Goal: Information Seeking & Learning: Learn about a topic

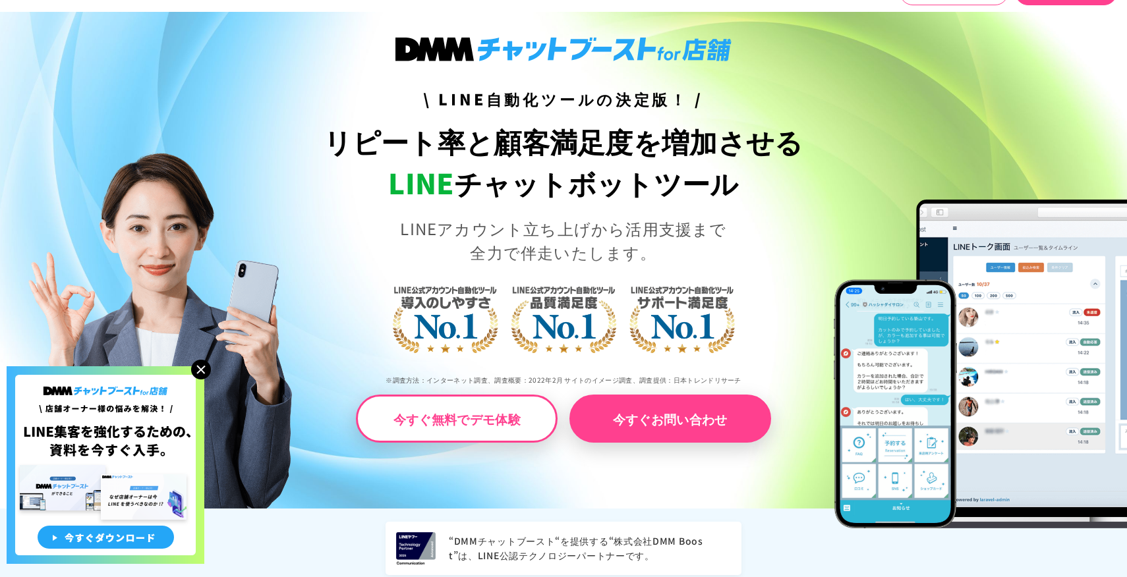
scroll to position [67, 0]
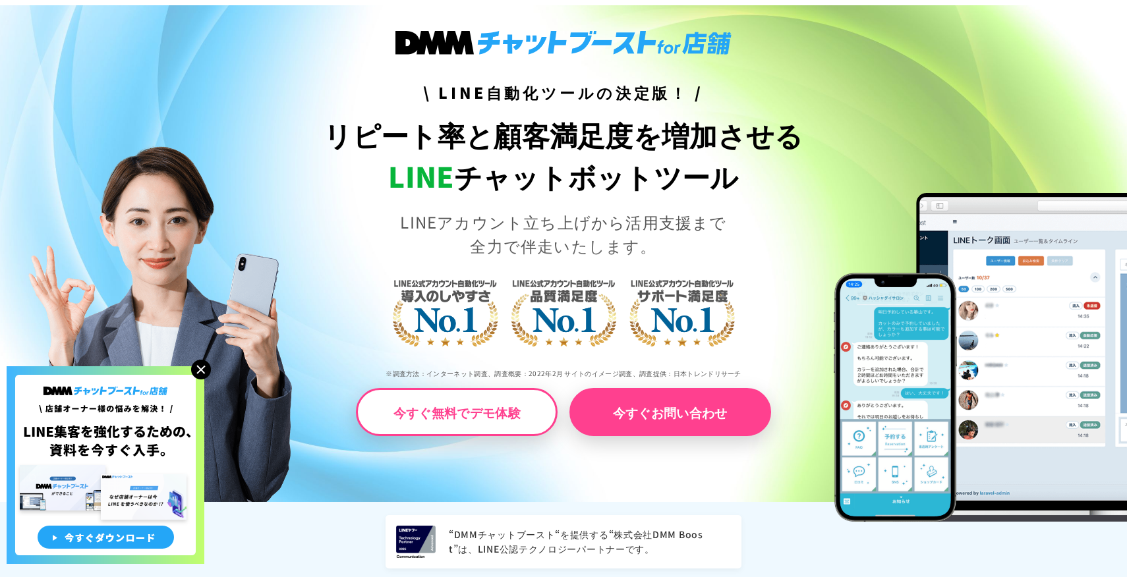
click at [200, 361] on img at bounding box center [201, 370] width 20 height 20
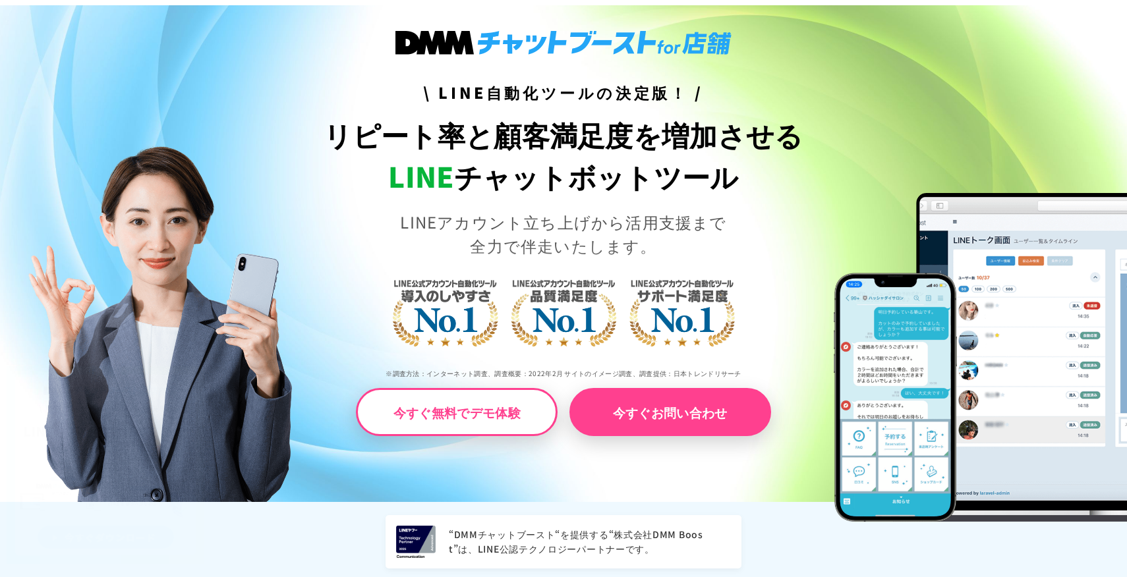
scroll to position [0, 0]
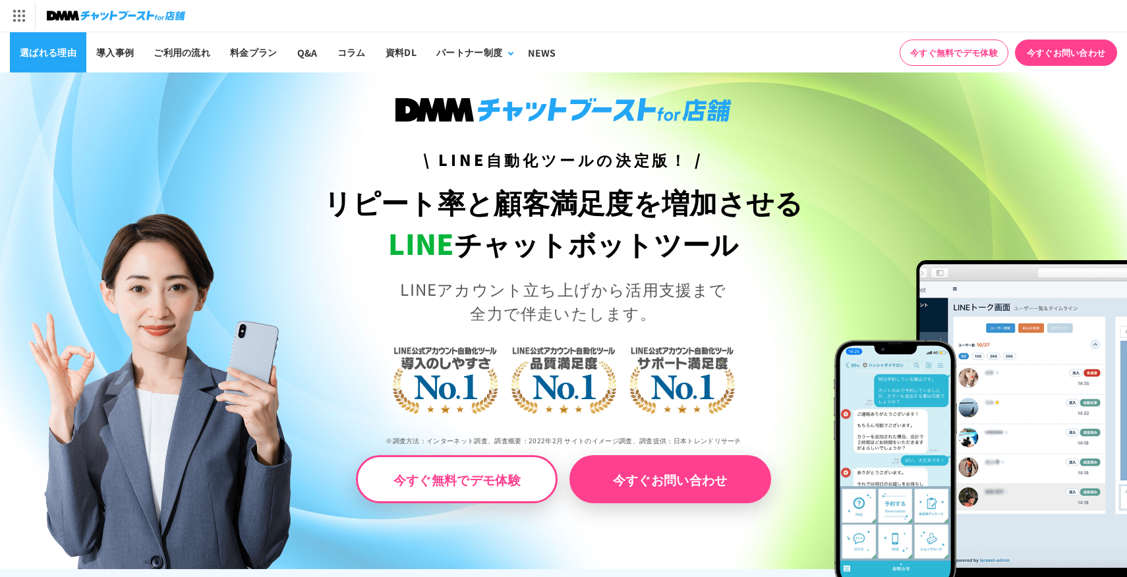
click at [68, 48] on link "選ばれる理由" at bounding box center [48, 52] width 76 height 40
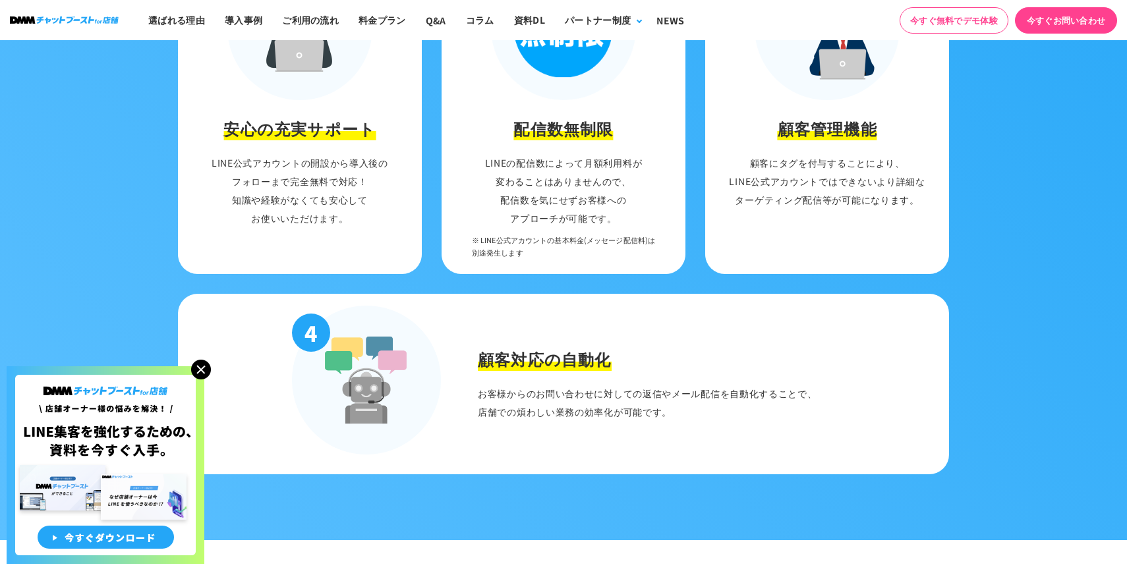
scroll to position [1587, 0]
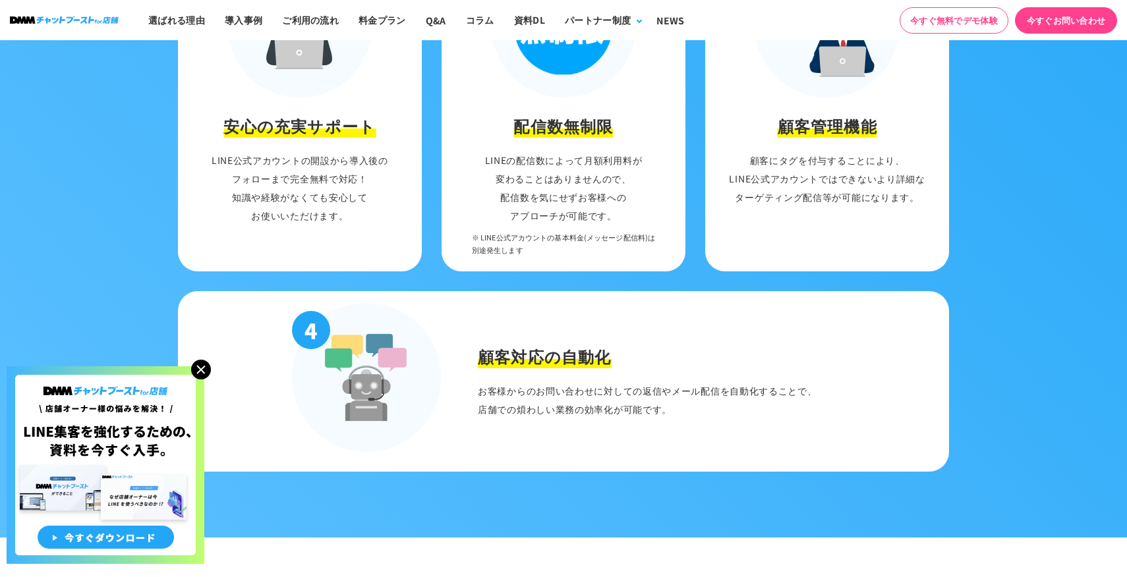
click at [199, 360] on img at bounding box center [201, 370] width 20 height 20
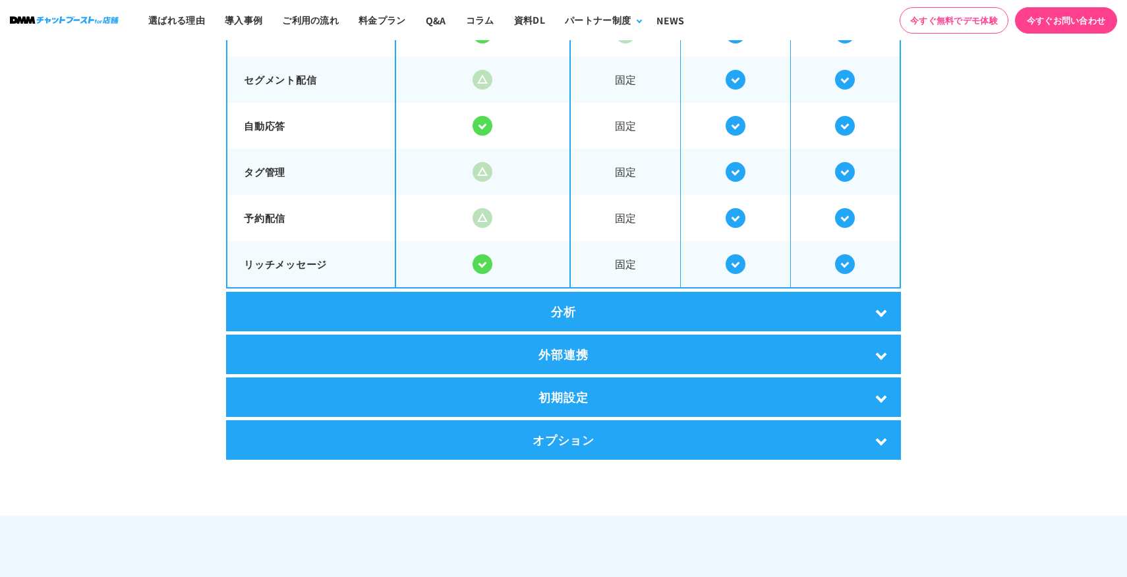
scroll to position [2449, 0]
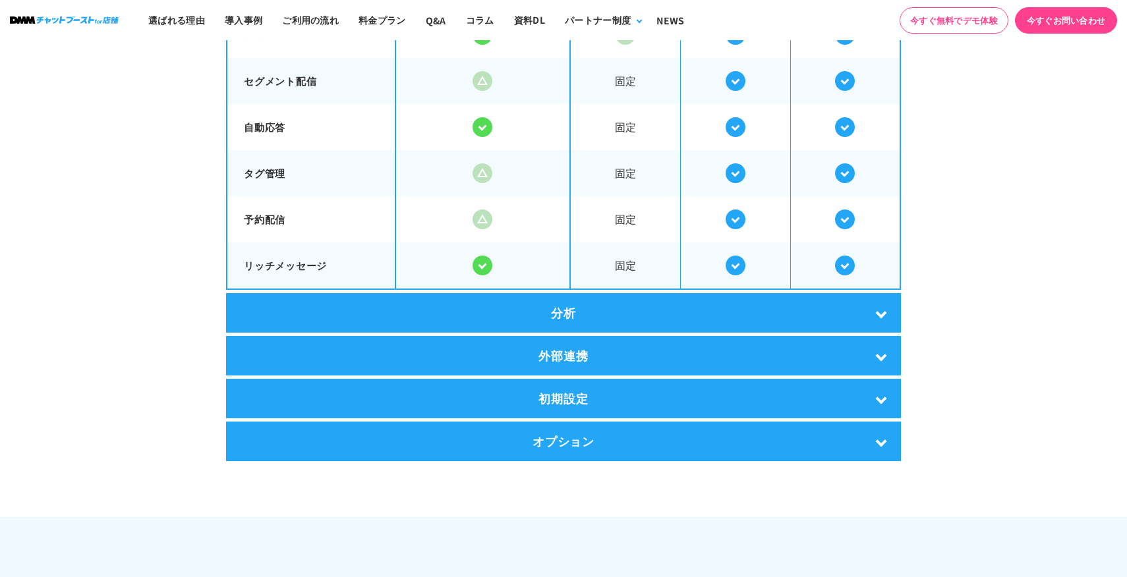
click at [339, 315] on div "分析" at bounding box center [563, 313] width 675 height 40
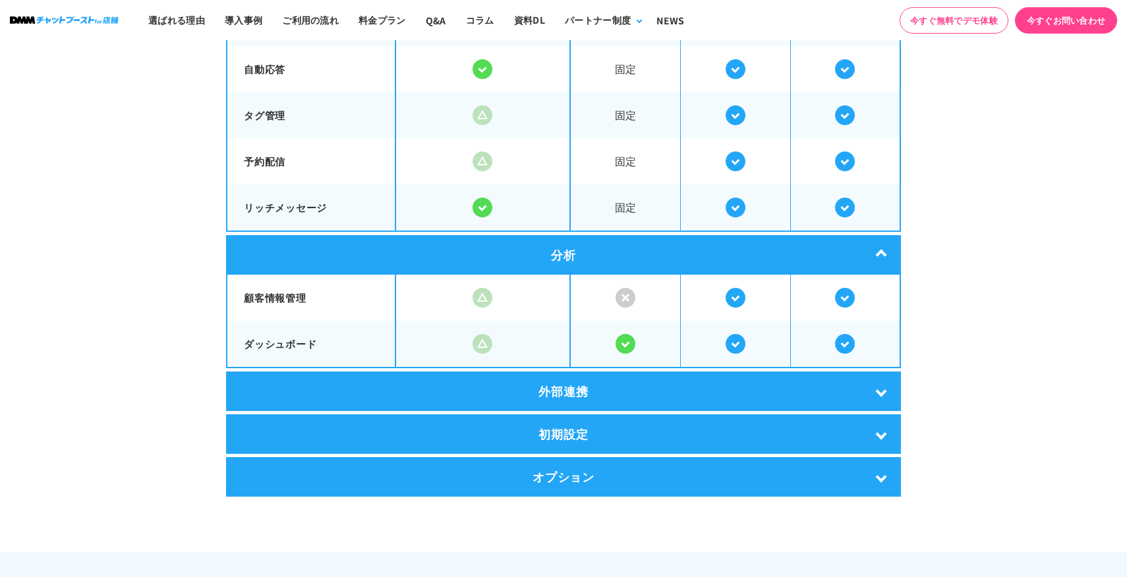
scroll to position [2523, 0]
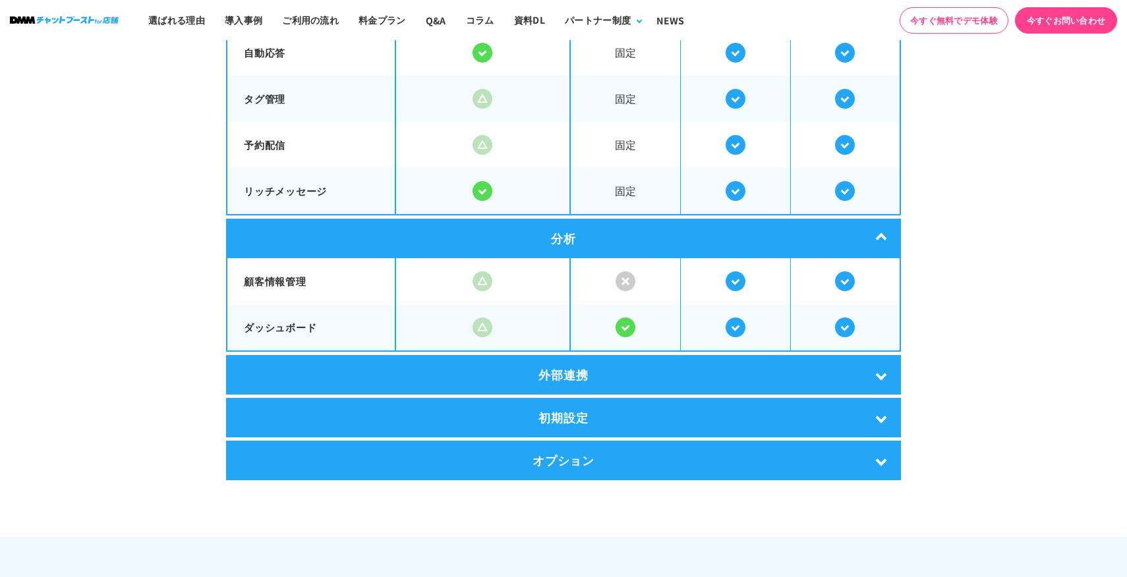
click at [335, 366] on div "外部連携" at bounding box center [563, 375] width 675 height 40
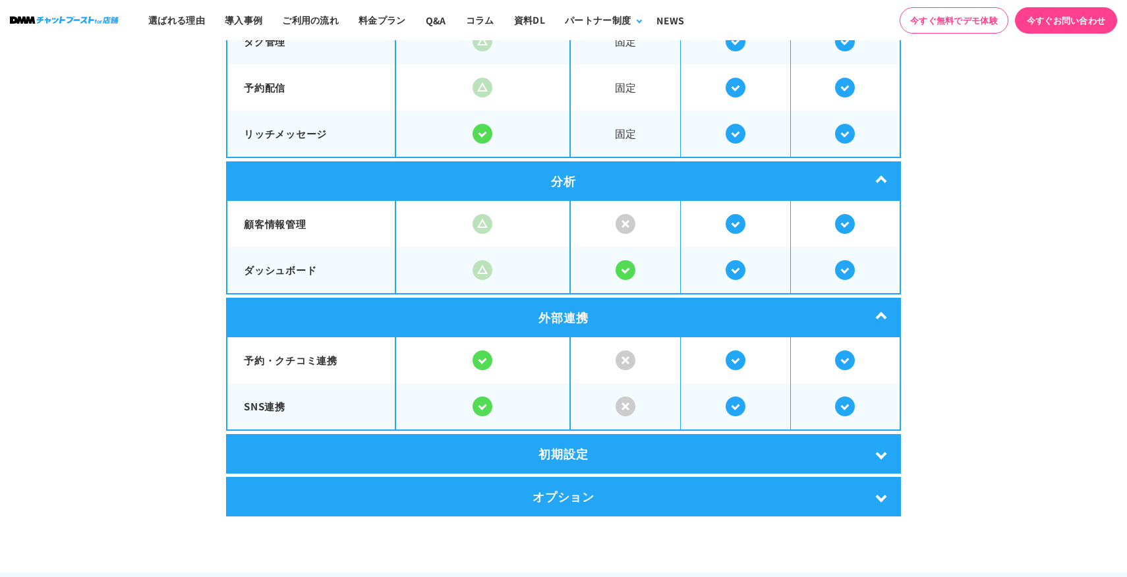
scroll to position [2588, 0]
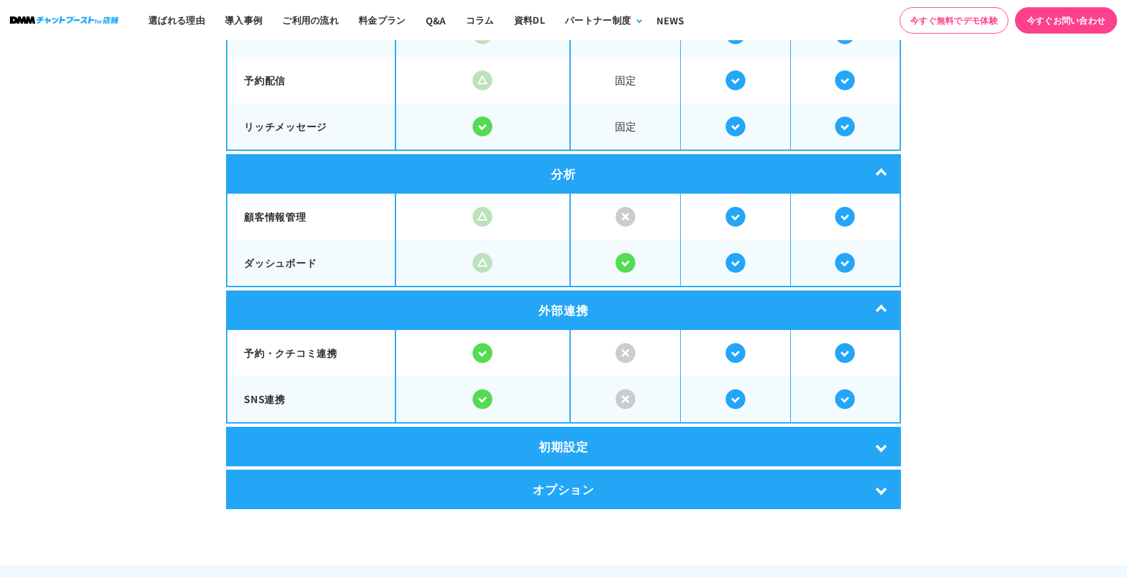
click at [374, 437] on div "初期設定" at bounding box center [563, 447] width 675 height 40
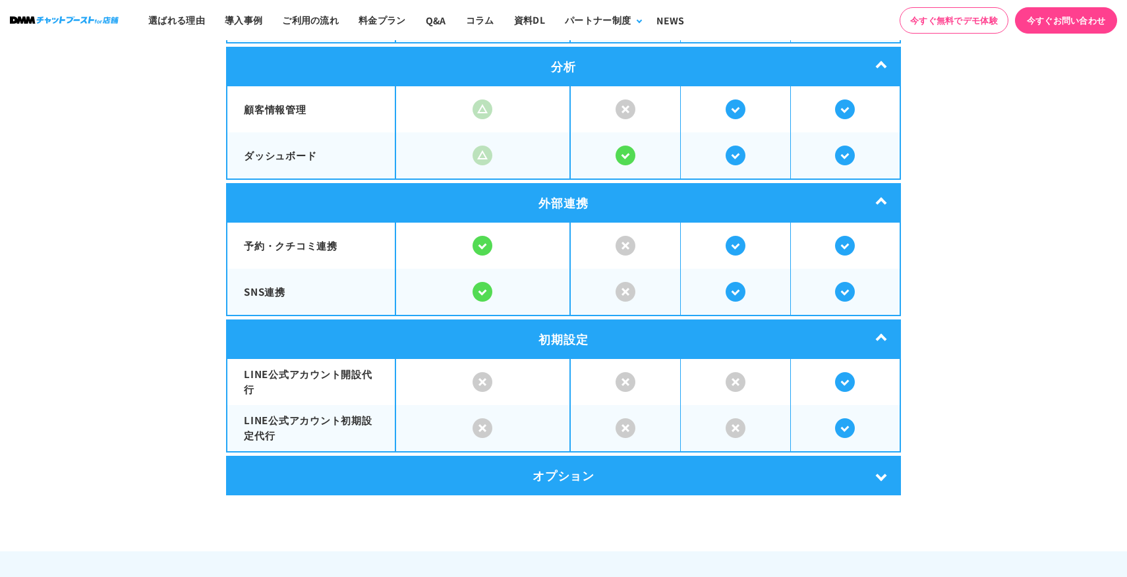
scroll to position [2695, 0]
click at [428, 468] on div "オプション" at bounding box center [563, 476] width 675 height 40
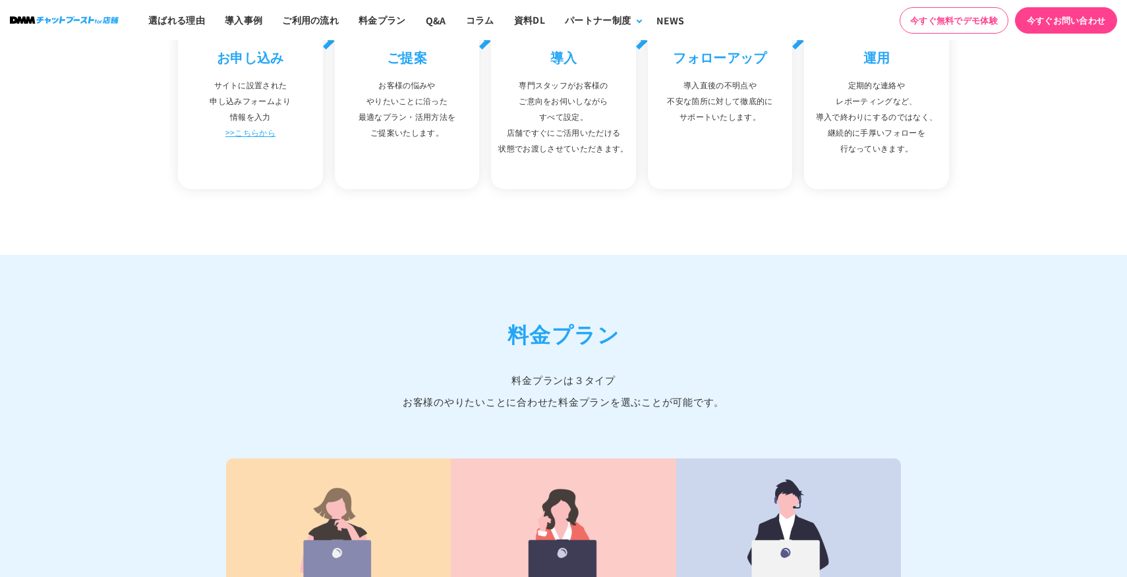
scroll to position [4852, 0]
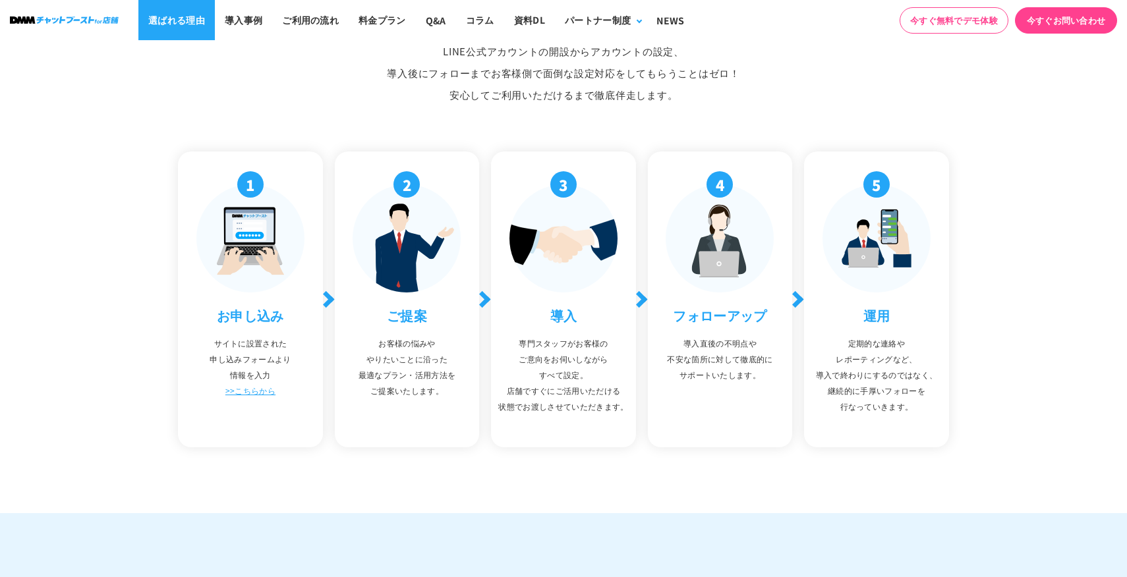
click at [176, 32] on link "選ばれる理由" at bounding box center [176, 20] width 76 height 40
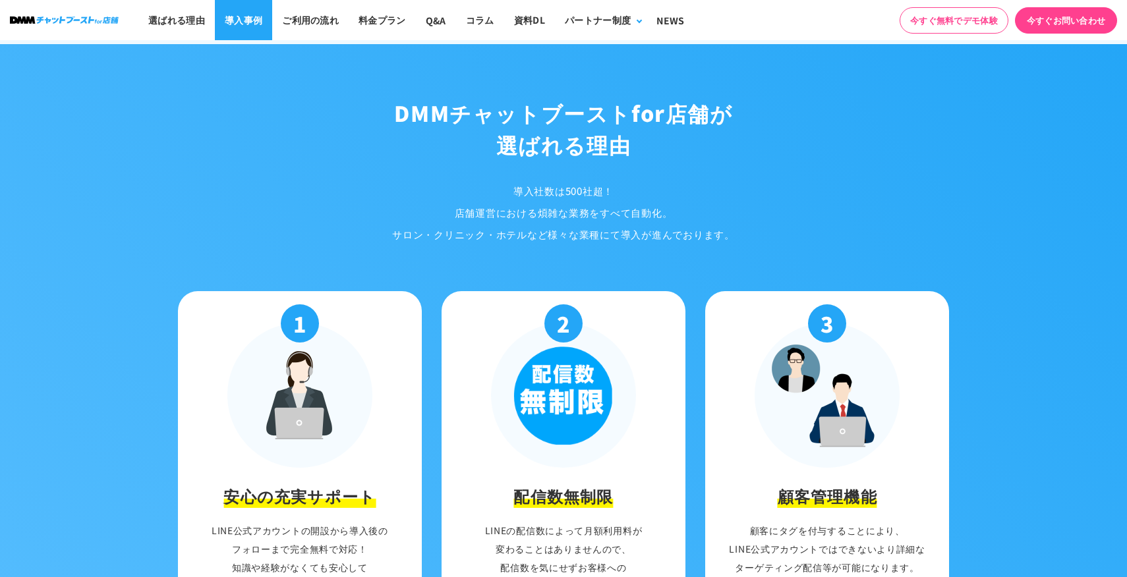
click at [254, 21] on link "導入事例" at bounding box center [243, 20] width 57 height 40
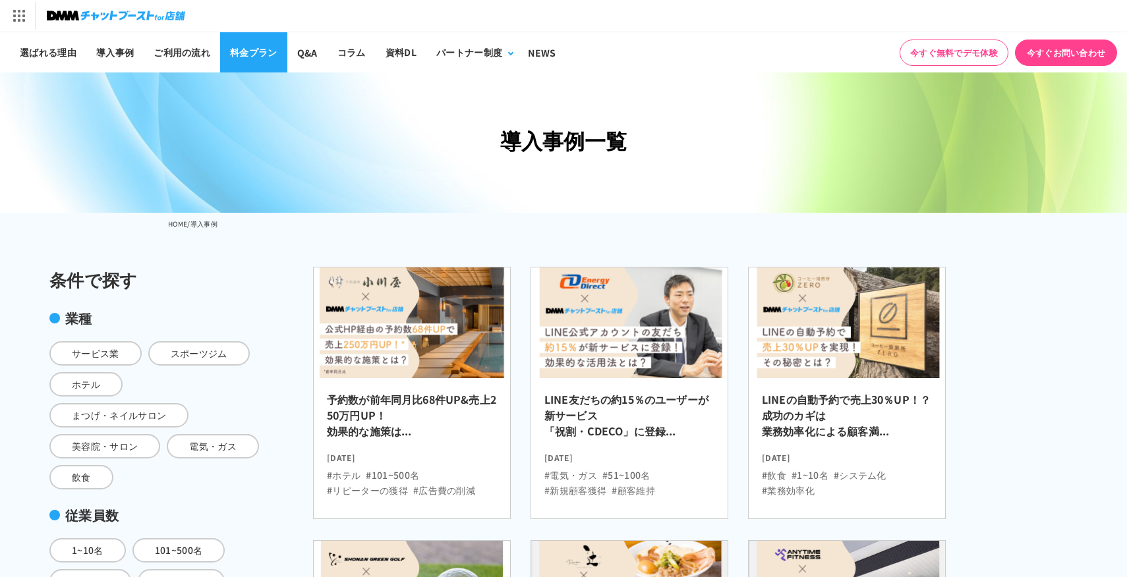
click at [249, 47] on link "料金プラン" at bounding box center [253, 52] width 67 height 40
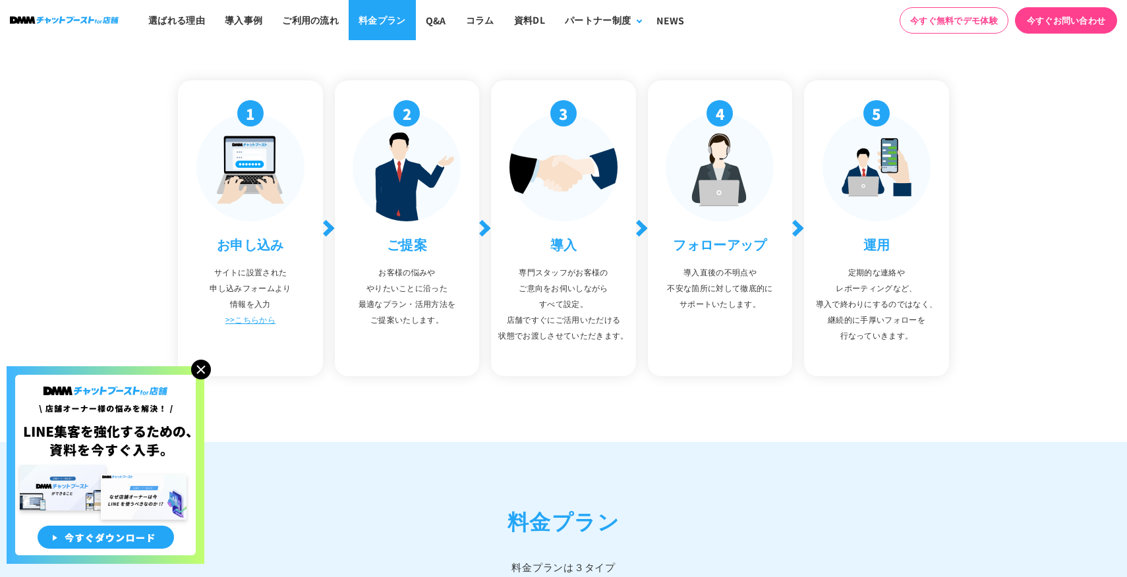
scroll to position [4986, 0]
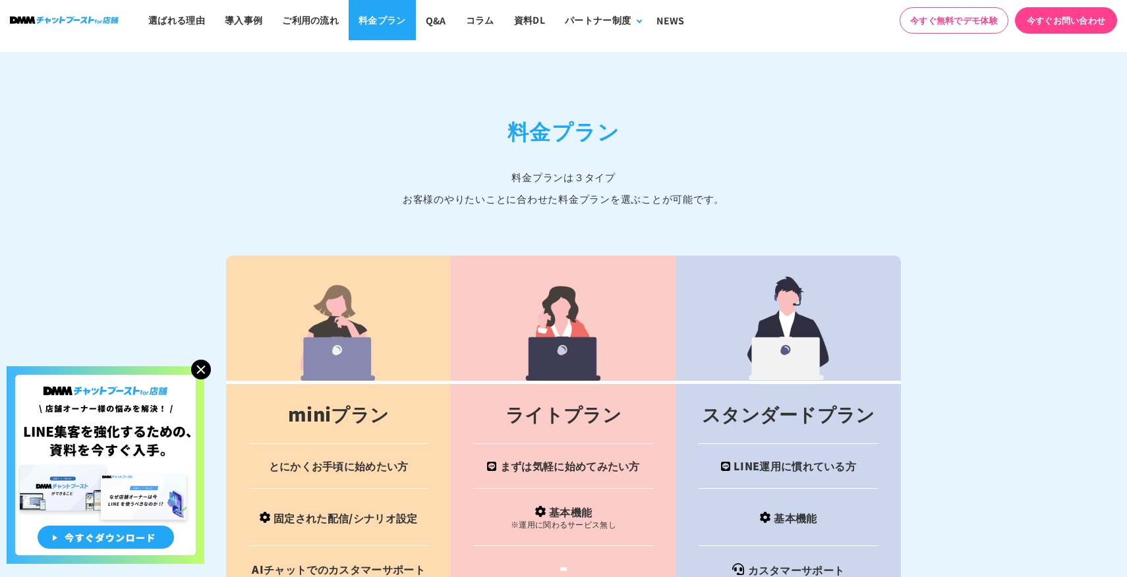
click at [368, 26] on link "料金プラン" at bounding box center [382, 20] width 67 height 40
click at [428, 31] on link "Q&A" at bounding box center [436, 20] width 40 height 40
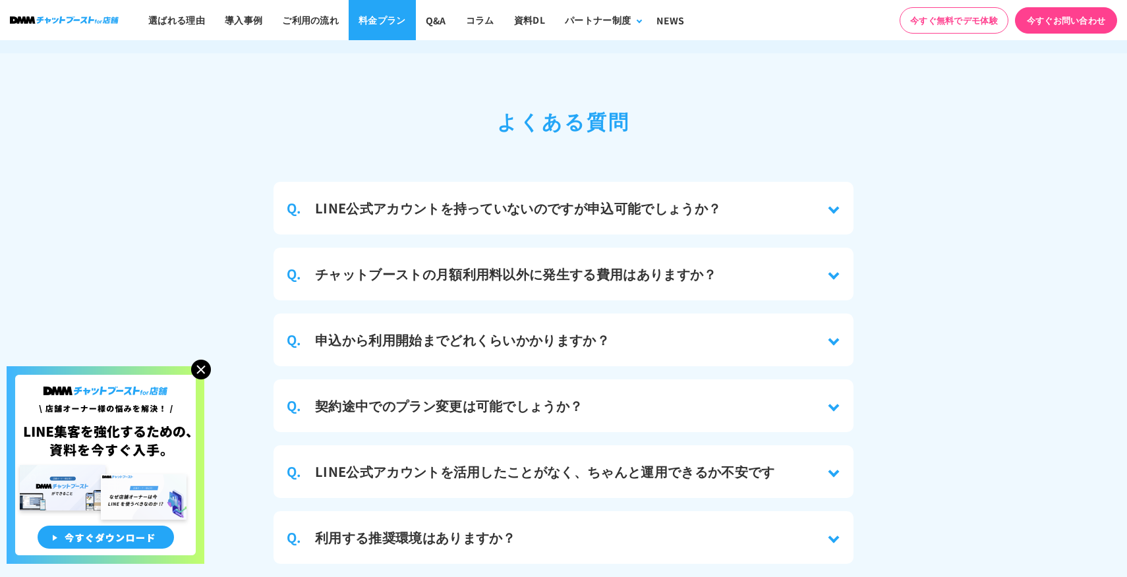
click at [380, 31] on link "料金プラン" at bounding box center [382, 20] width 67 height 40
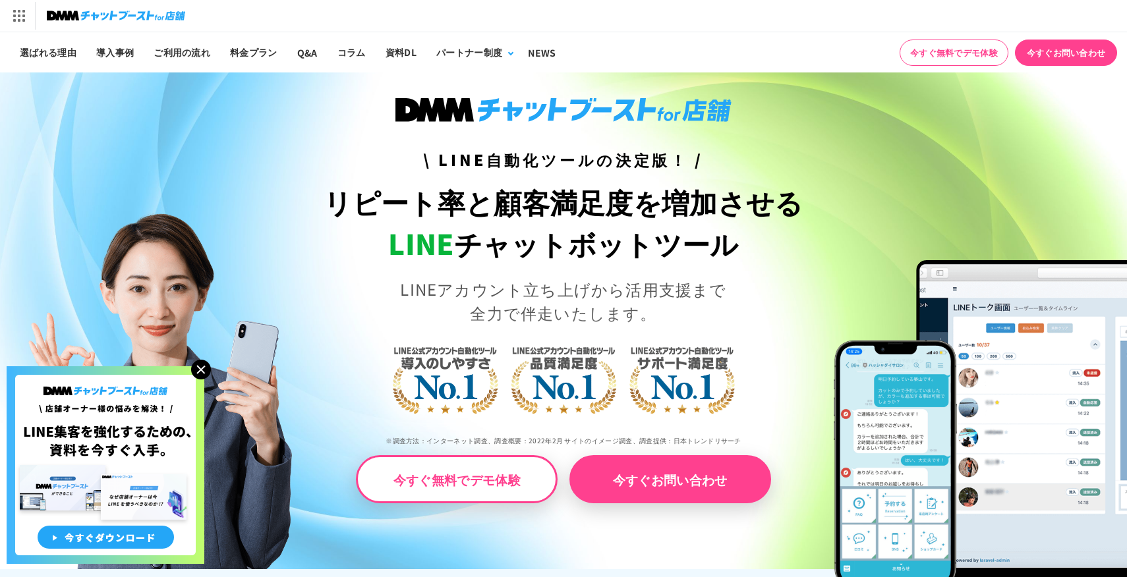
click at [195, 367] on img at bounding box center [201, 370] width 20 height 20
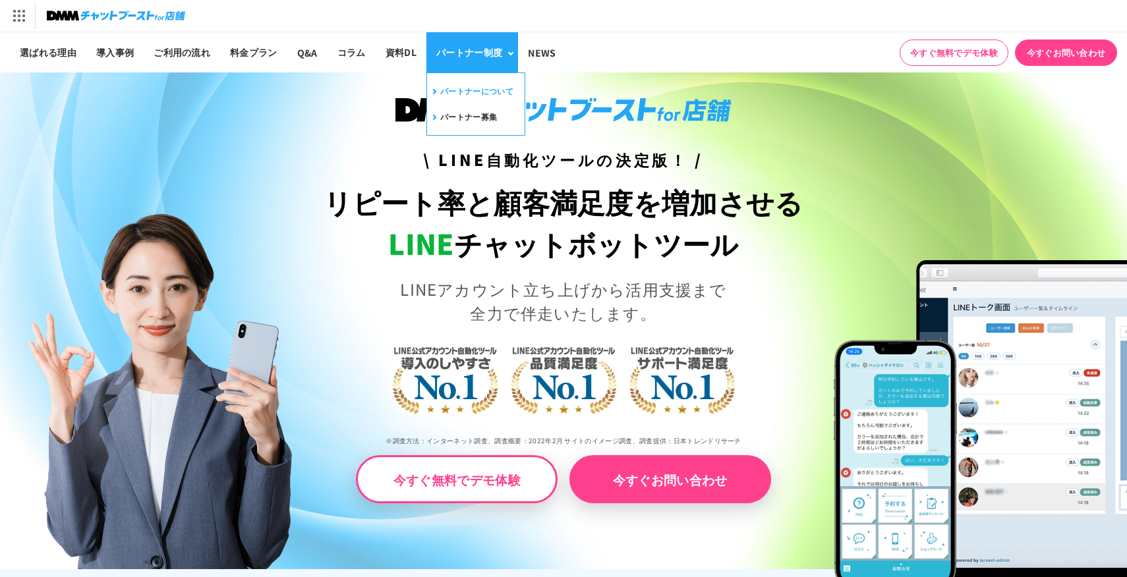
click at [486, 87] on link "パートナーについて" at bounding box center [472, 91] width 84 height 20
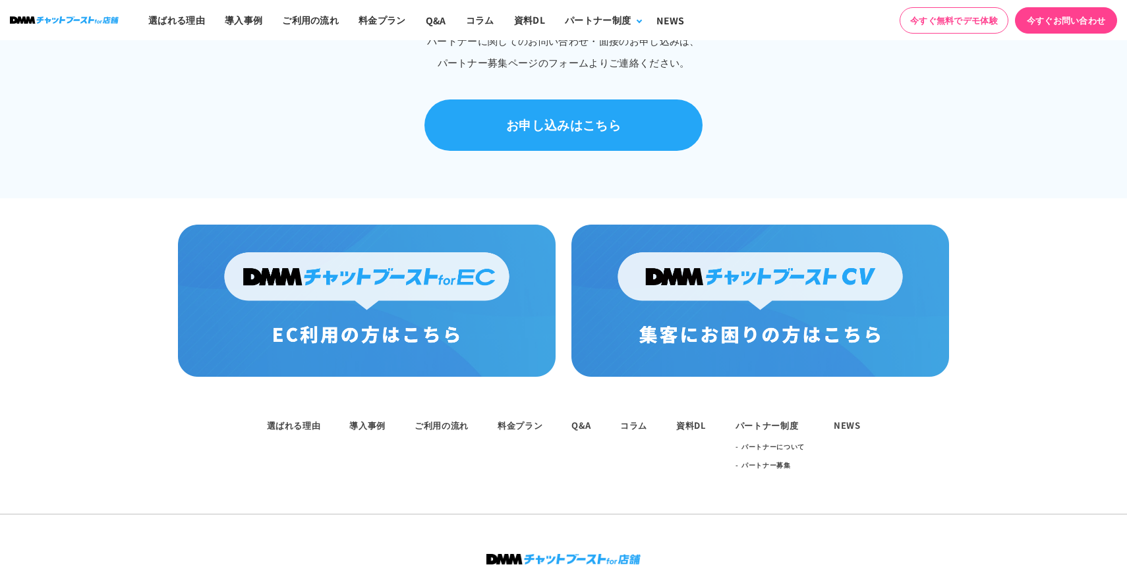
scroll to position [862, 0]
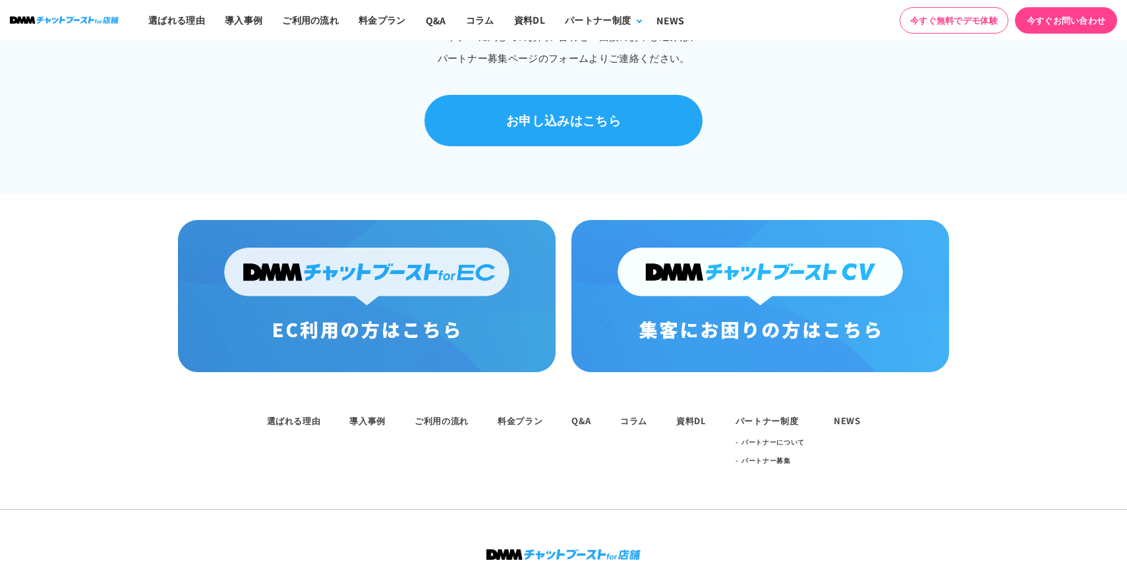
click at [621, 263] on img at bounding box center [760, 296] width 378 height 152
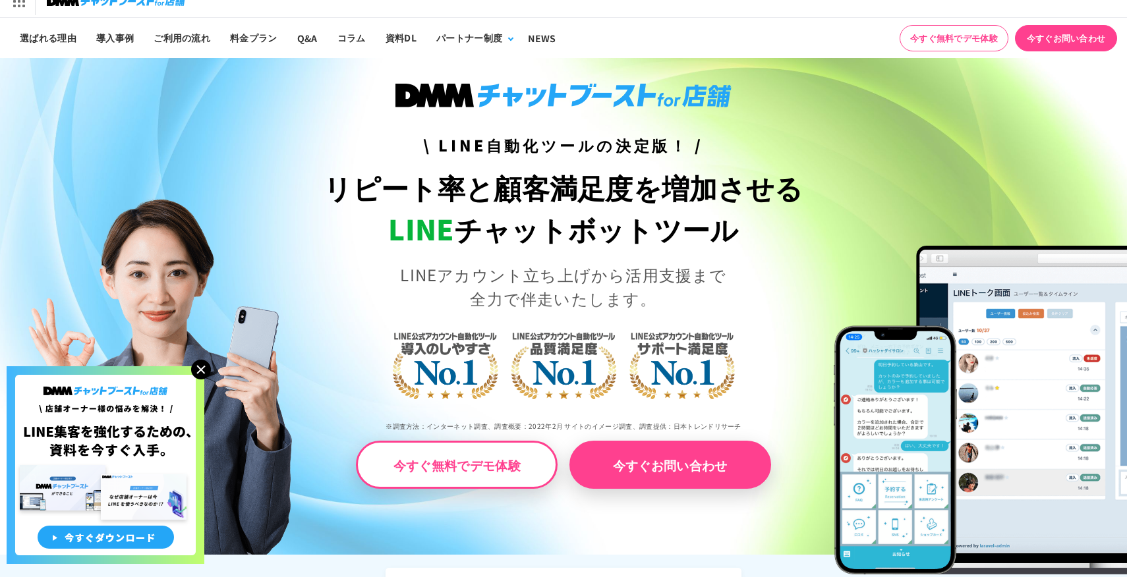
scroll to position [15, 0]
click at [200, 367] on img at bounding box center [201, 370] width 20 height 20
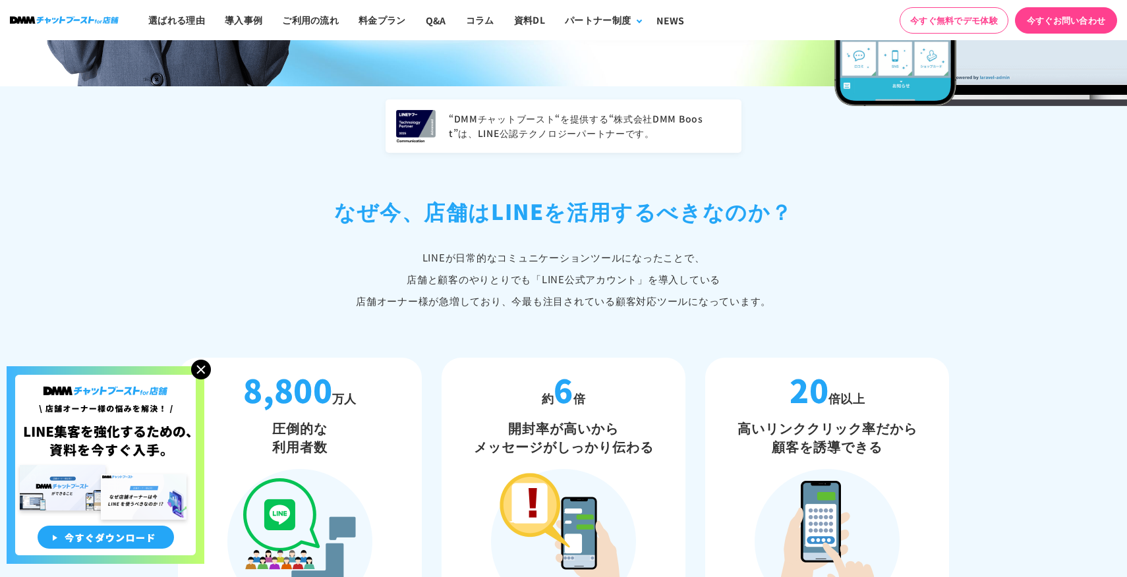
scroll to position [482, 0]
